Goal: Information Seeking & Learning: Learn about a topic

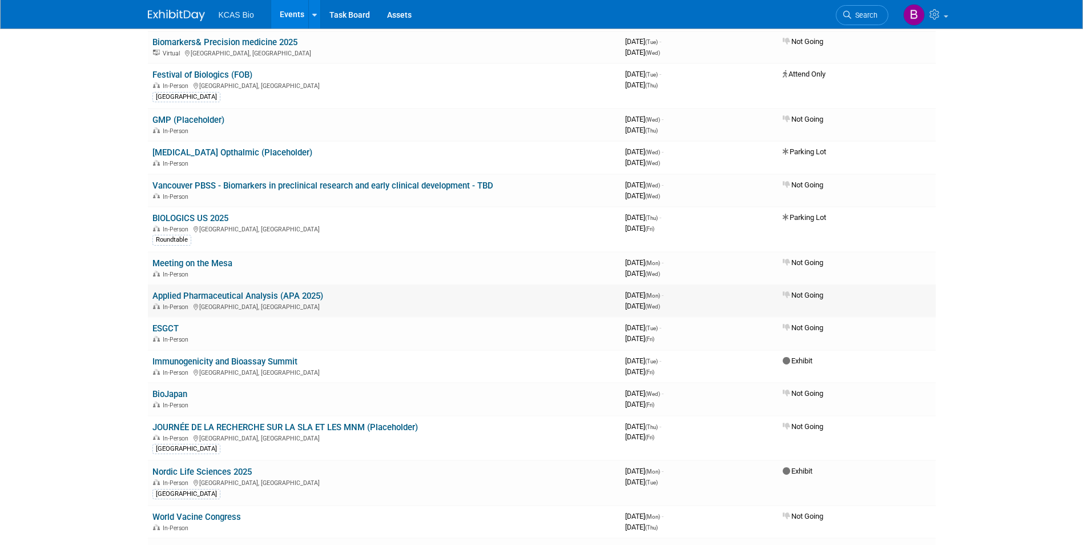
scroll to position [114, 0]
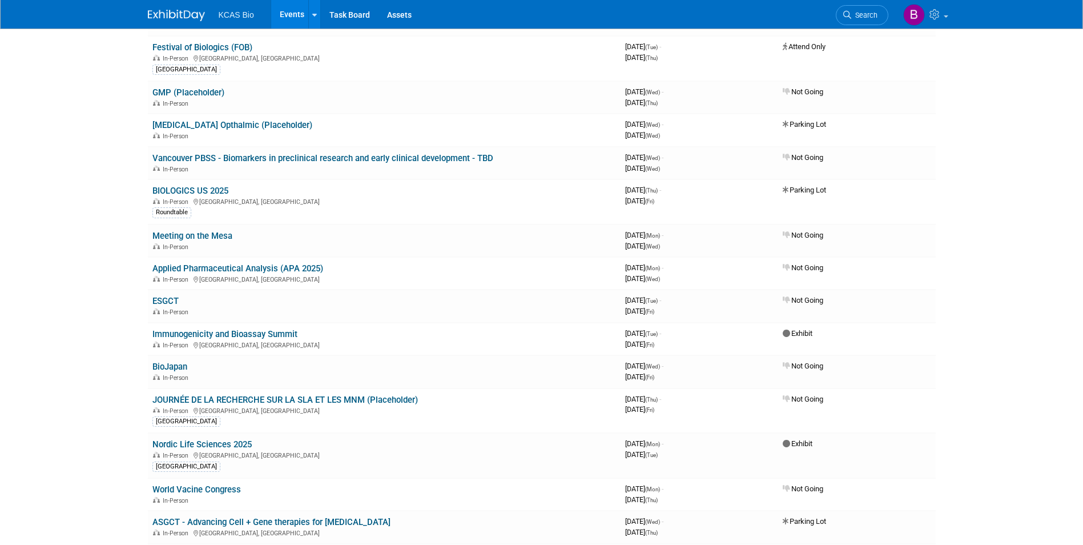
click at [519, 14] on div "KCAS Bio Events Recently Viewed Events: AAPS PharmSci 360 2025 San Antonio, TX …" at bounding box center [542, 14] width 788 height 29
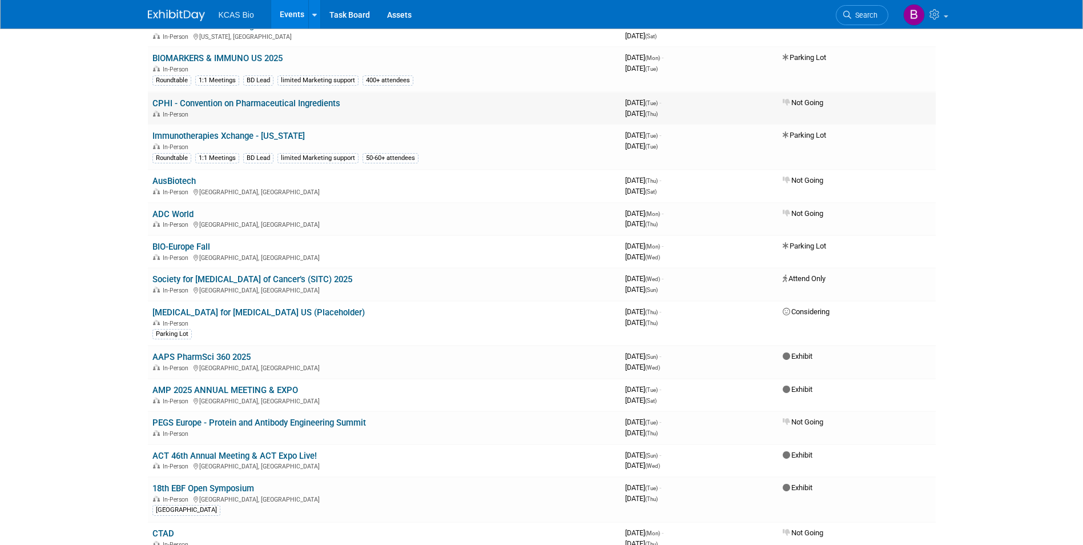
scroll to position [685, 0]
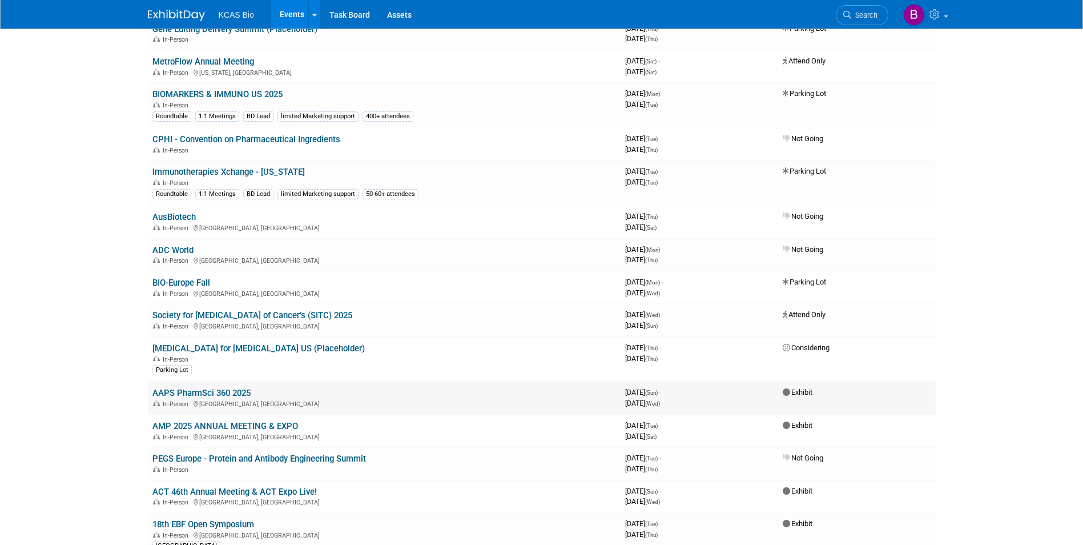
click at [220, 387] on td "AAPS PharmSci 360 2025 In-Person San Antonio, TX" at bounding box center [384, 397] width 473 height 33
click at [224, 392] on link "AAPS PharmSci 360 2025" at bounding box center [201, 393] width 98 height 10
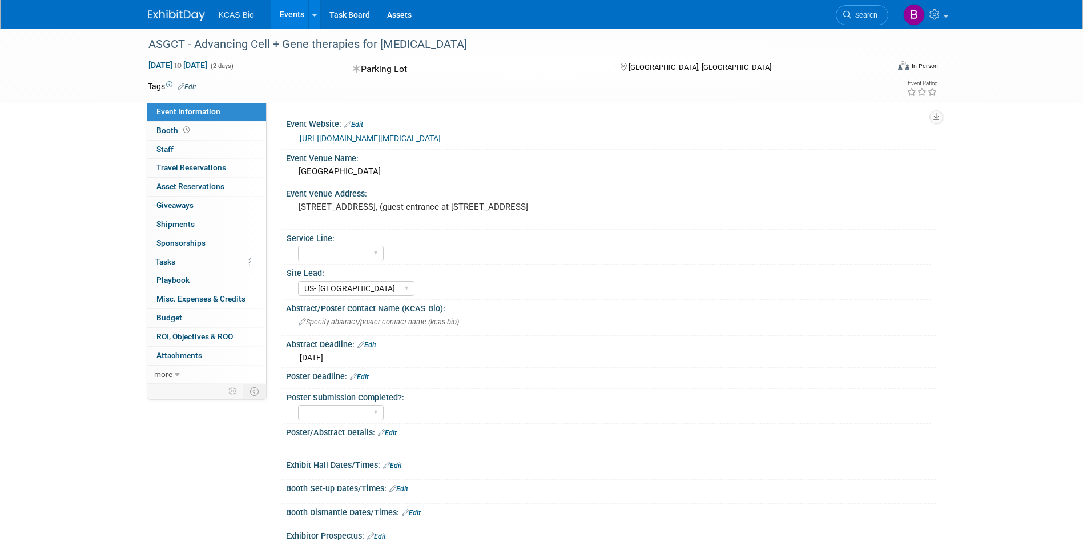
select select "US- [GEOGRAPHIC_DATA]"
click at [193, 143] on link "0 Staff 0" at bounding box center [206, 149] width 119 height 18
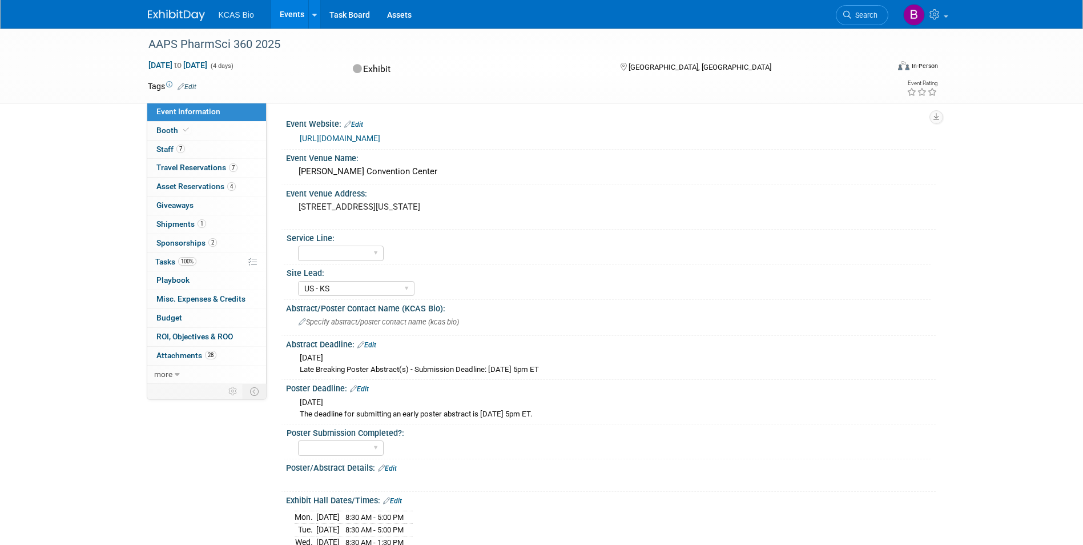
select select "US - KS"
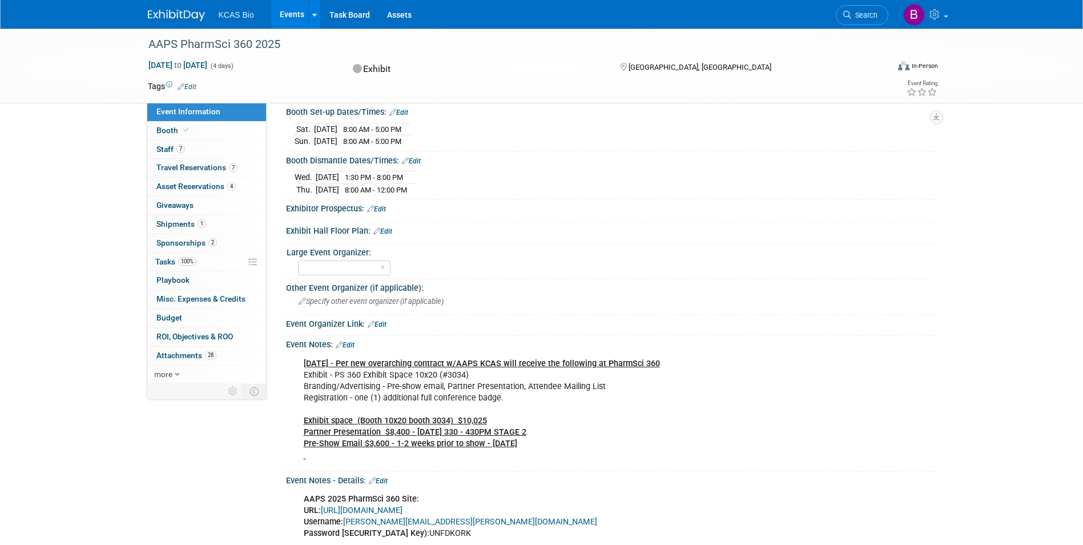
scroll to position [448, 0]
click at [202, 135] on link "Booth" at bounding box center [206, 131] width 119 height 18
